Goal: Task Accomplishment & Management: Manage account settings

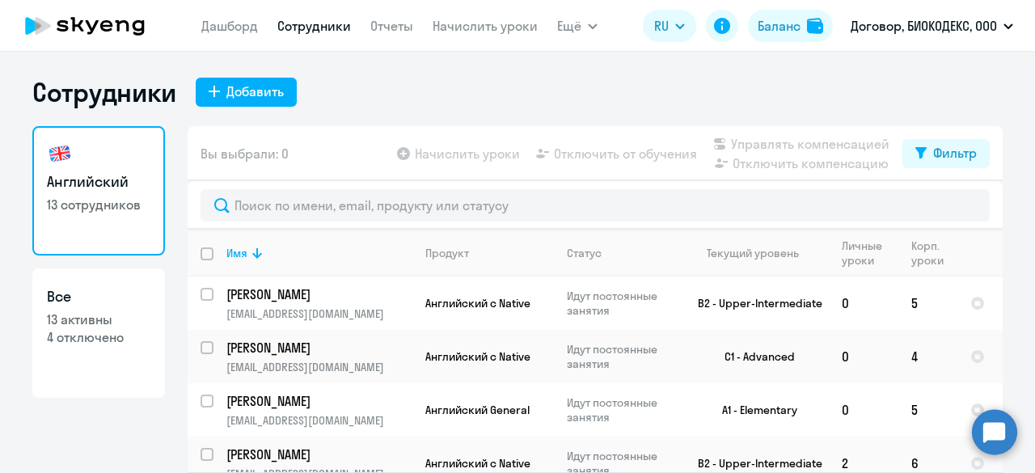
select select "30"
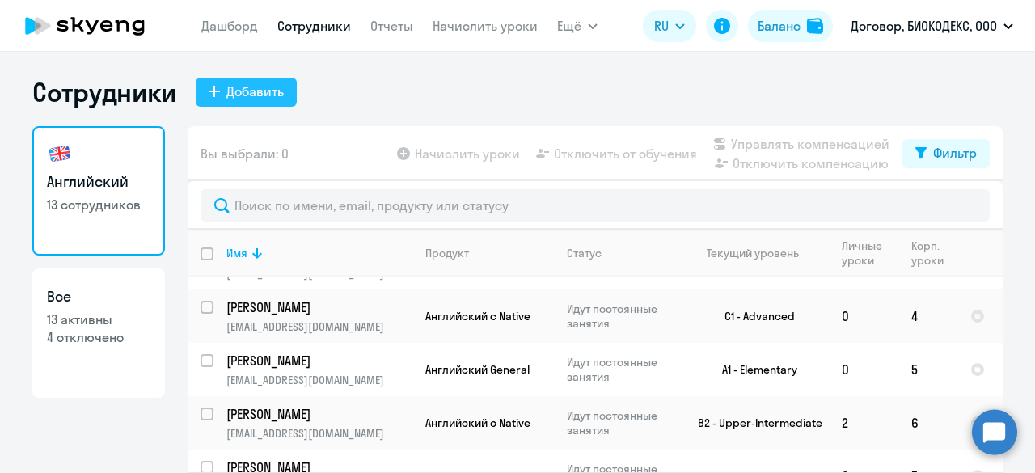
click at [273, 90] on div "Добавить" at bounding box center [254, 91] width 57 height 19
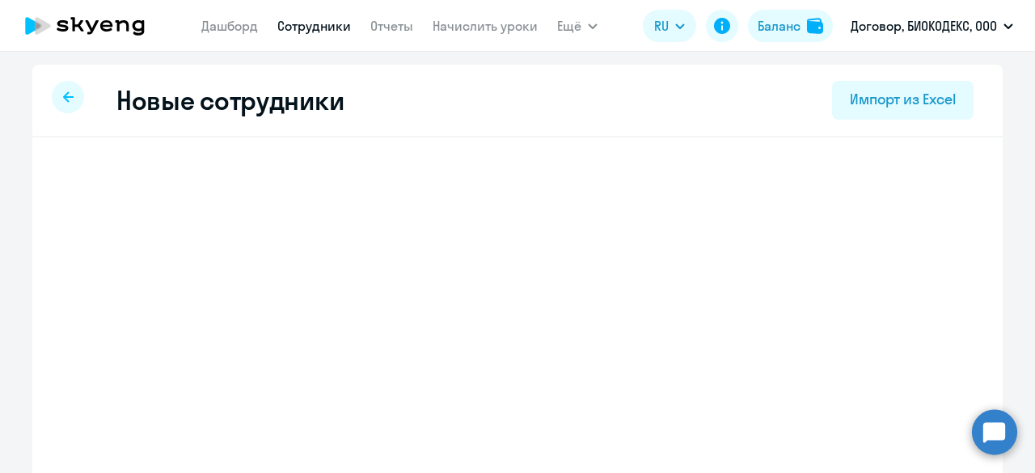
select select "english_adult_not_native_speaker"
select select "3"
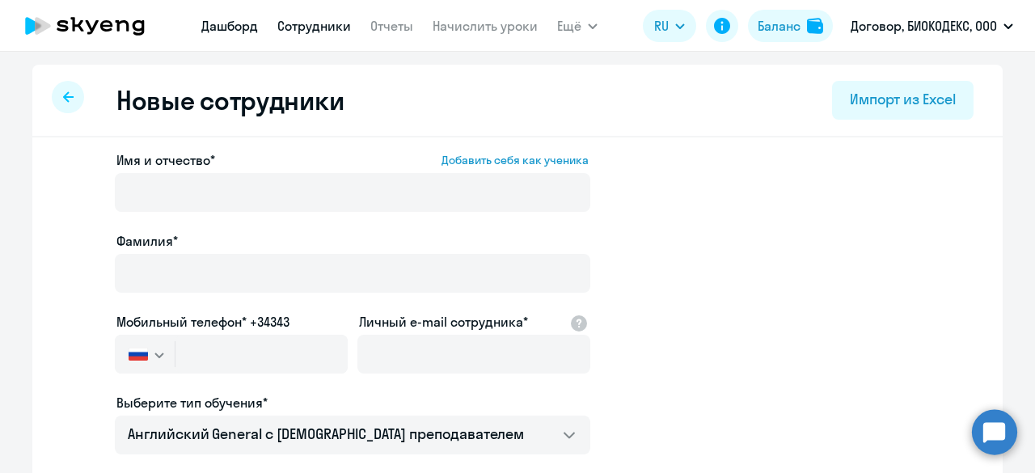
drag, startPoint x: 302, startPoint y: 93, endPoint x: 236, endPoint y: 31, distance: 90.4
click at [236, 31] on link "Дашборд" at bounding box center [229, 26] width 57 height 16
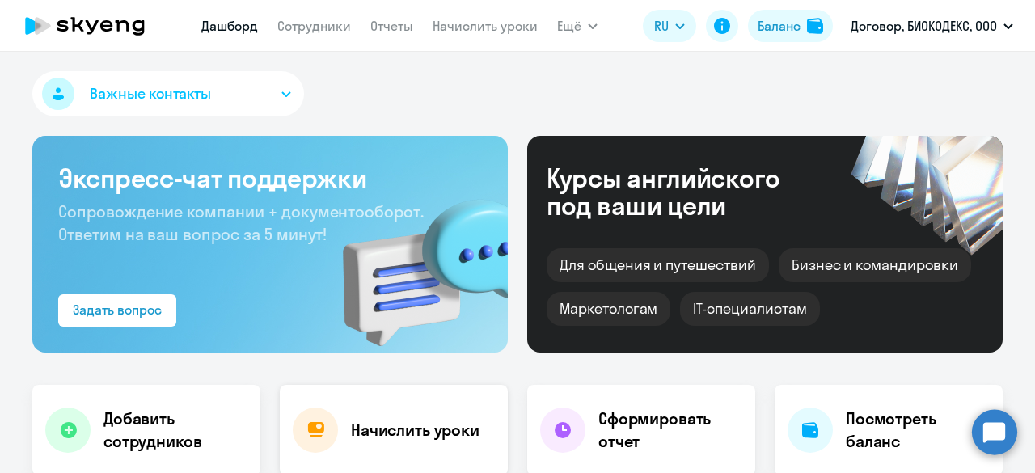
click at [353, 463] on div "Начислить уроки" at bounding box center [394, 430] width 228 height 91
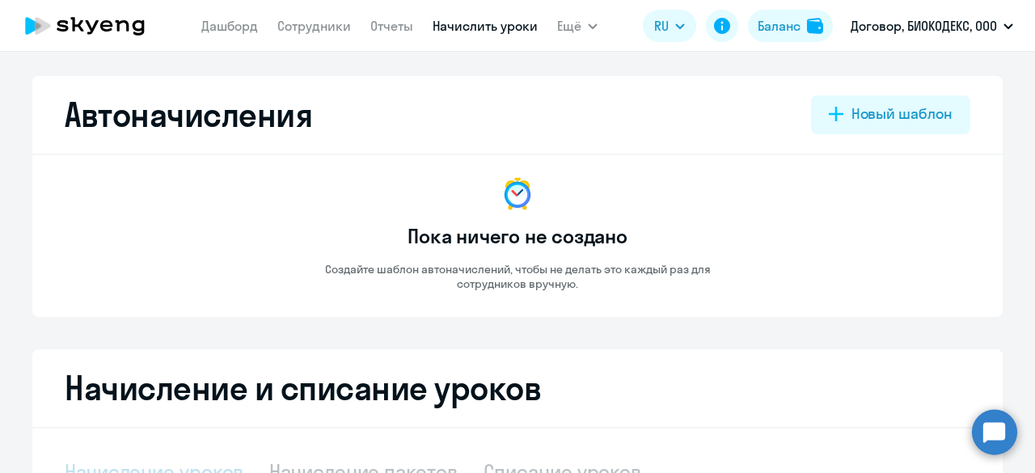
select select "10"
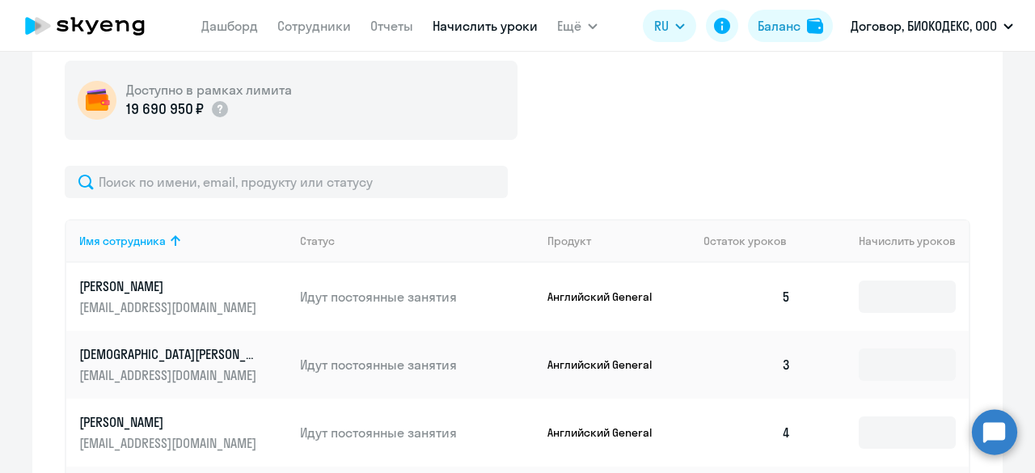
scroll to position [456, 0]
click at [904, 360] on input at bounding box center [907, 364] width 97 height 32
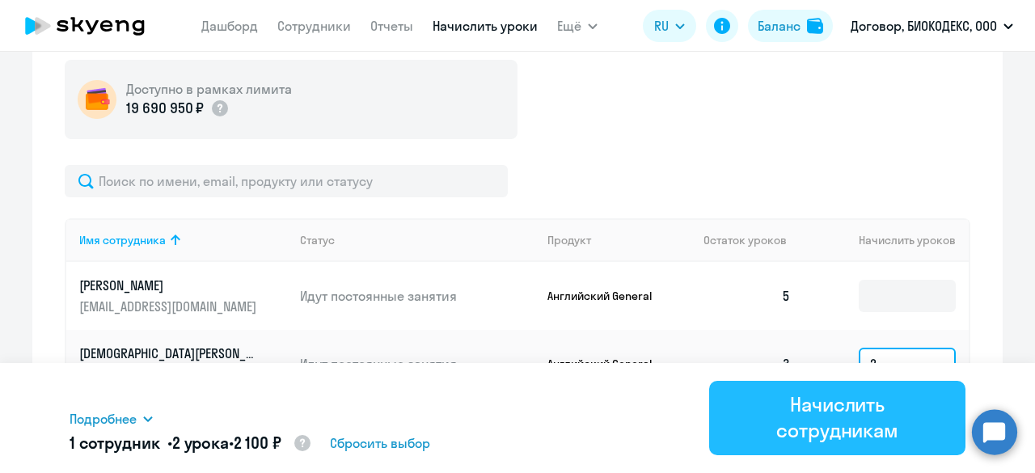
type input "2"
click at [851, 401] on div "Начислить сотрудникам" at bounding box center [837, 417] width 211 height 52
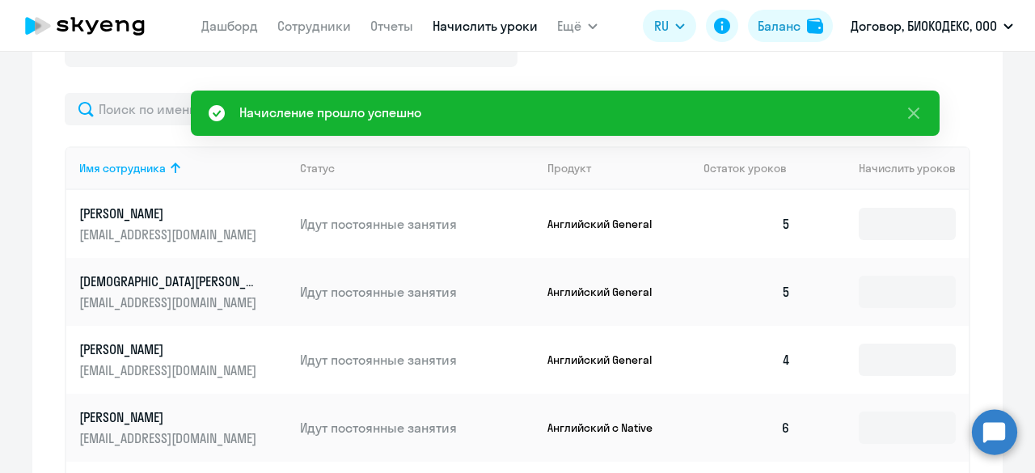
scroll to position [543, 0]
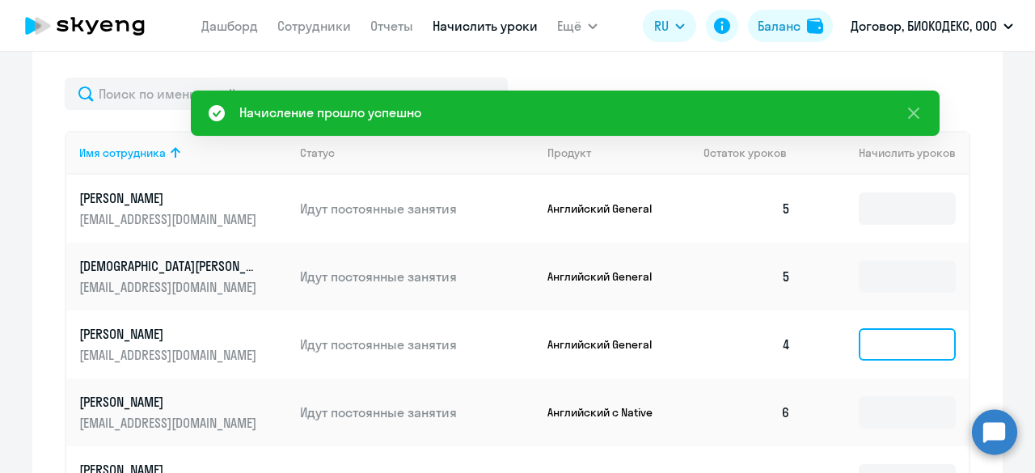
click at [865, 344] on input at bounding box center [907, 344] width 97 height 32
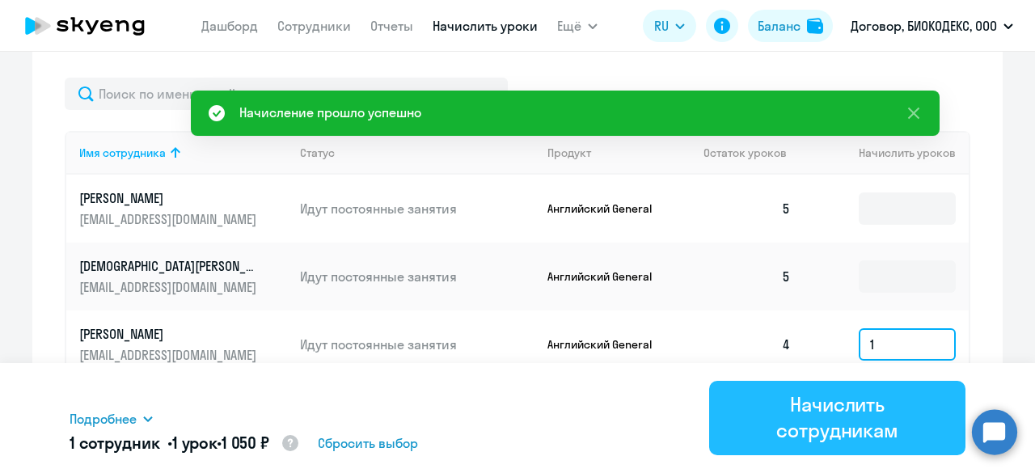
type input "1"
click at [823, 429] on div "Начислить сотрудникам" at bounding box center [837, 417] width 211 height 52
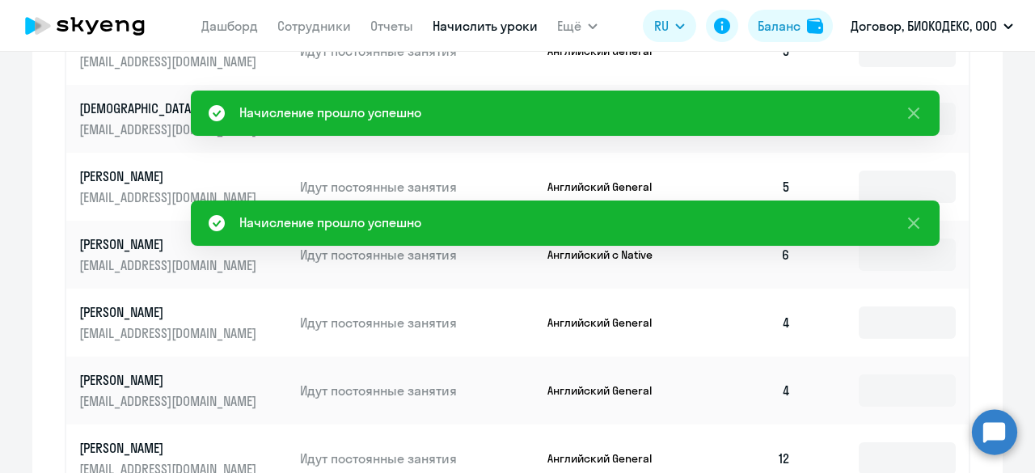
scroll to position [702, 0]
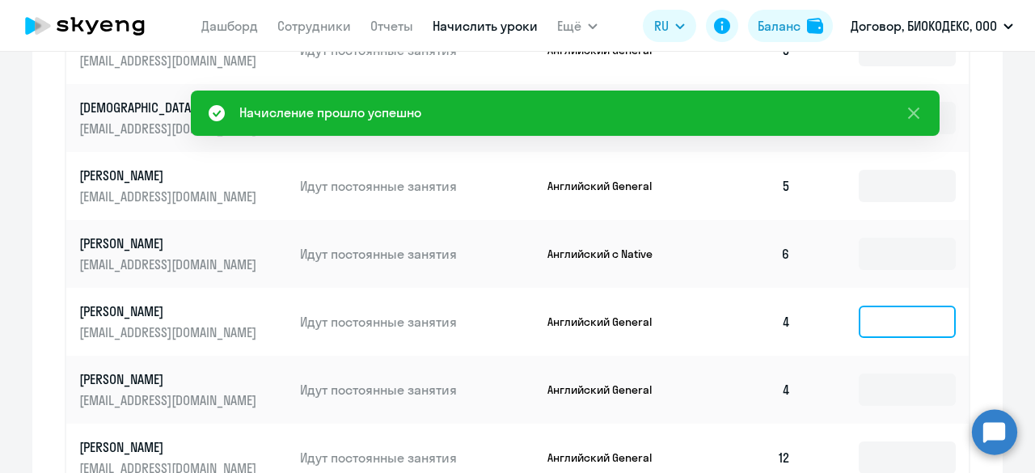
click at [885, 316] on input at bounding box center [907, 322] width 97 height 32
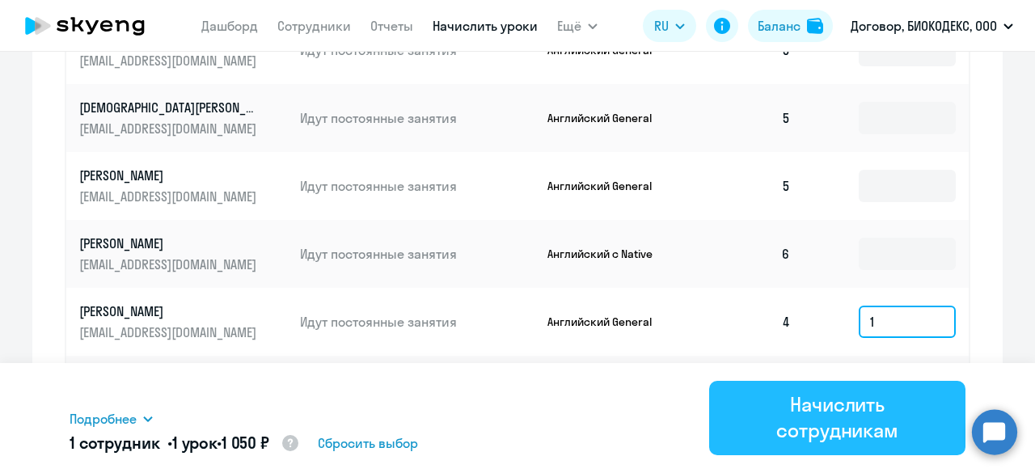
type input "1"
click at [844, 391] on div "Начислить сотрудникам" at bounding box center [837, 417] width 211 height 52
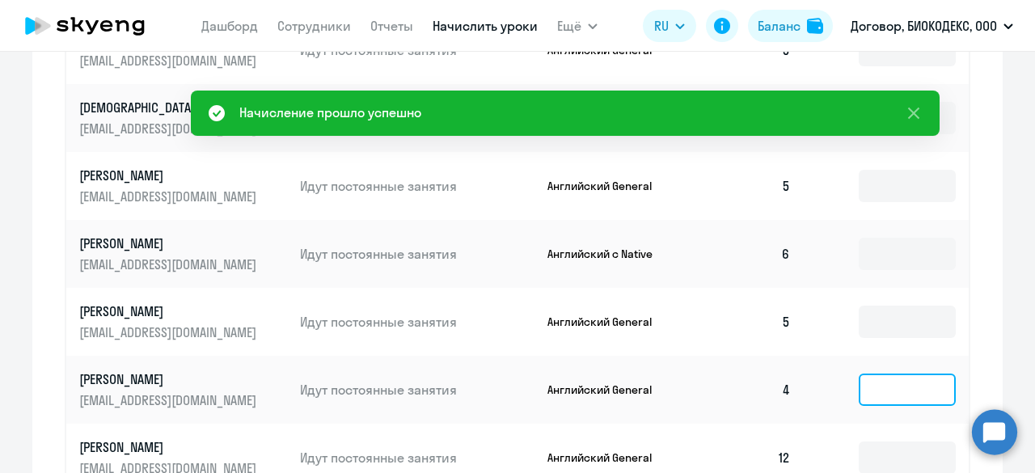
click at [873, 376] on input at bounding box center [907, 390] width 97 height 32
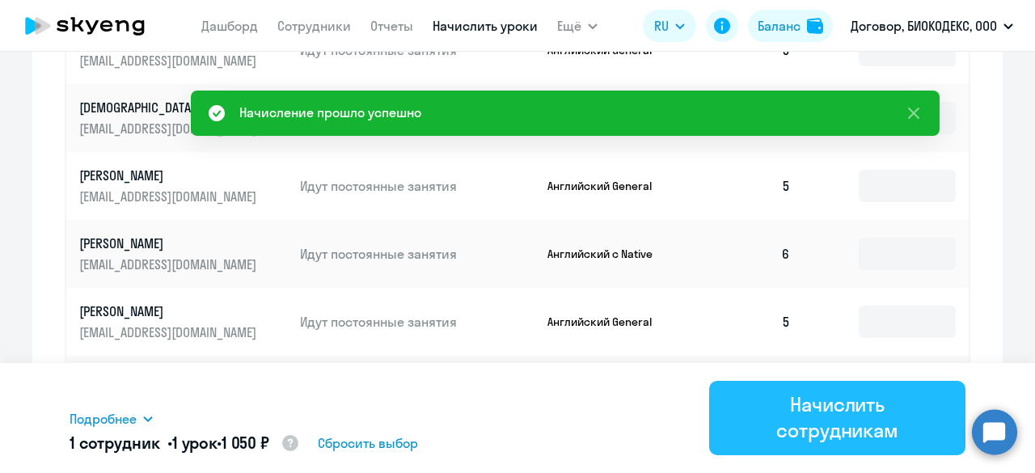
type input "1"
click at [859, 407] on div "Начислить сотрудникам" at bounding box center [837, 417] width 211 height 52
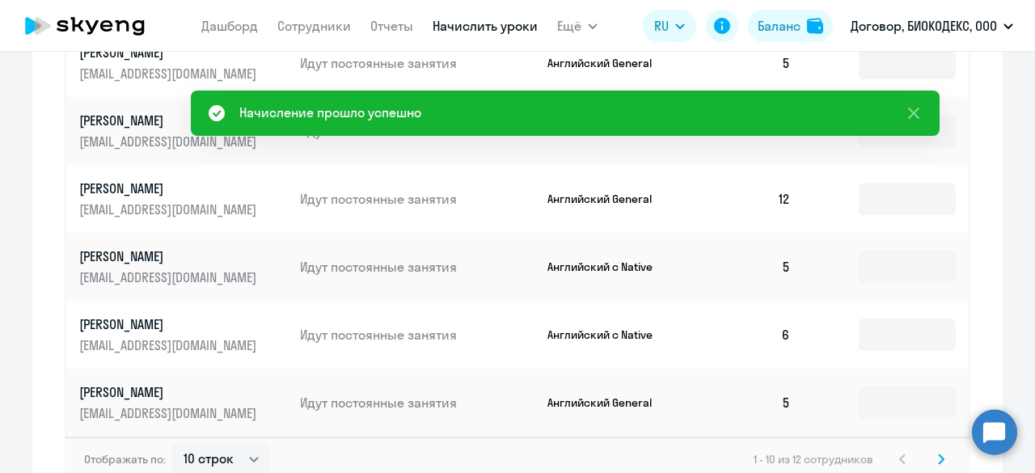
scroll to position [966, 0]
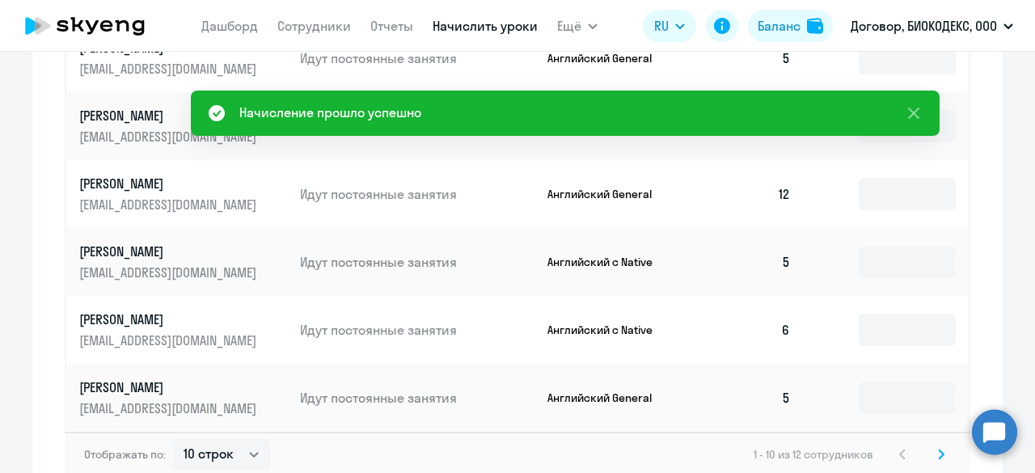
click at [932, 451] on svg-icon at bounding box center [941, 454] width 19 height 19
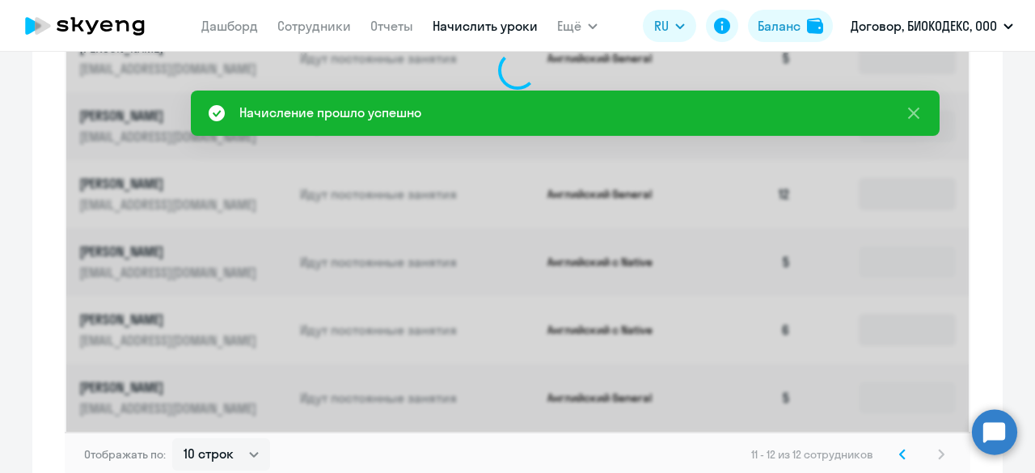
scroll to position [579, 0]
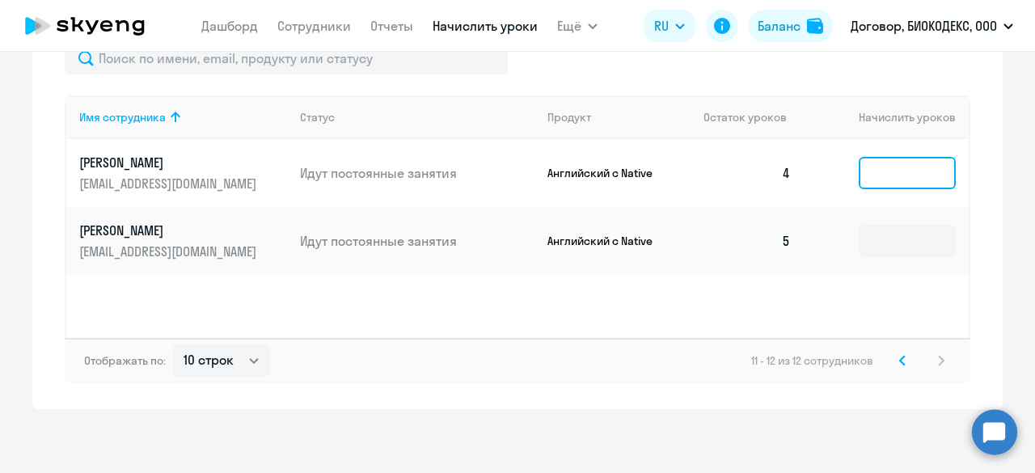
click at [863, 174] on input at bounding box center [907, 173] width 97 height 32
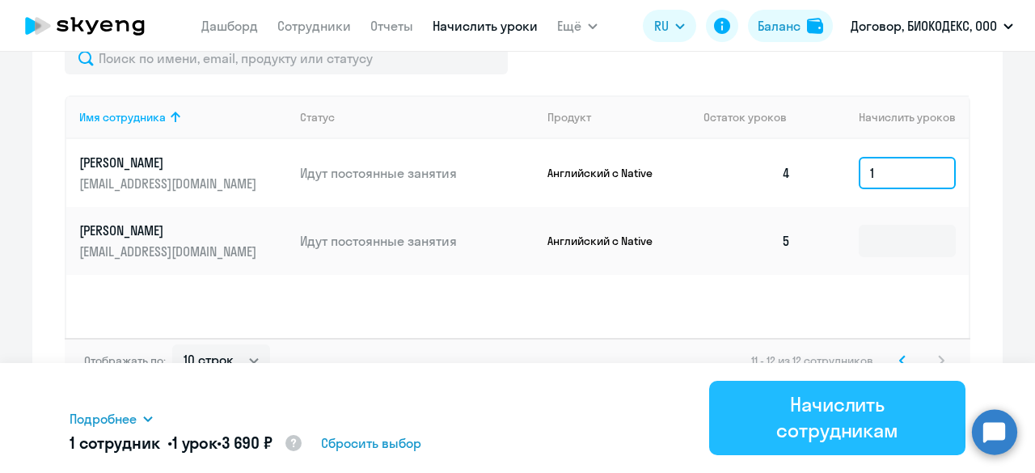
type input "1"
click at [846, 415] on div "Начислить сотрудникам" at bounding box center [837, 417] width 211 height 52
